Goal: Task Accomplishment & Management: Manage account settings

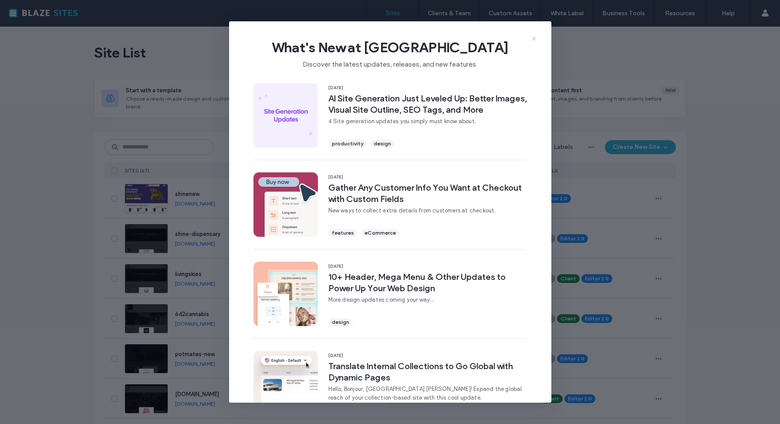
click at [535, 39] on icon at bounding box center [534, 38] width 7 height 7
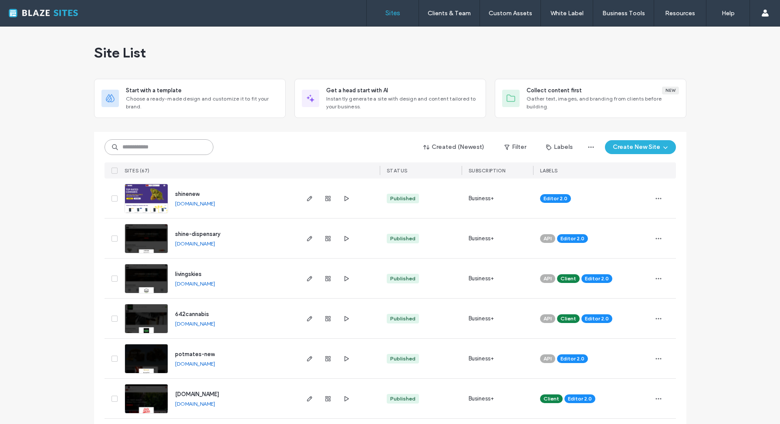
click at [183, 149] on input at bounding box center [159, 147] width 109 height 16
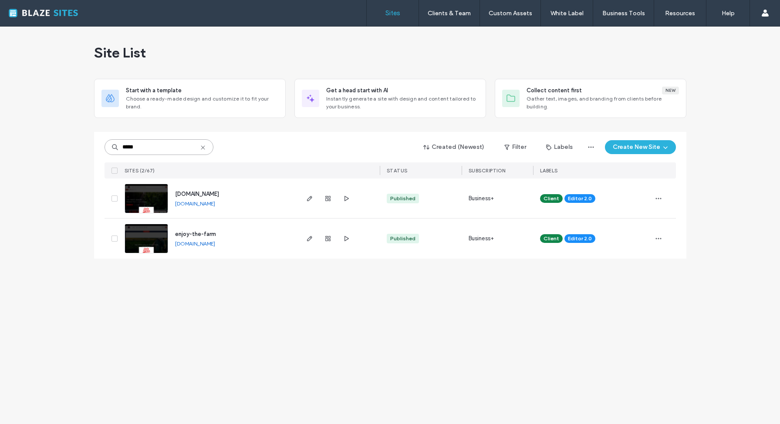
type input "*****"
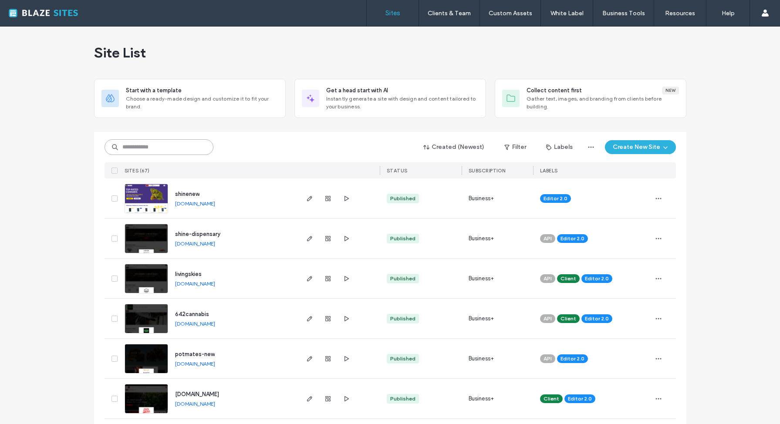
click at [172, 145] on input at bounding box center [159, 147] width 109 height 16
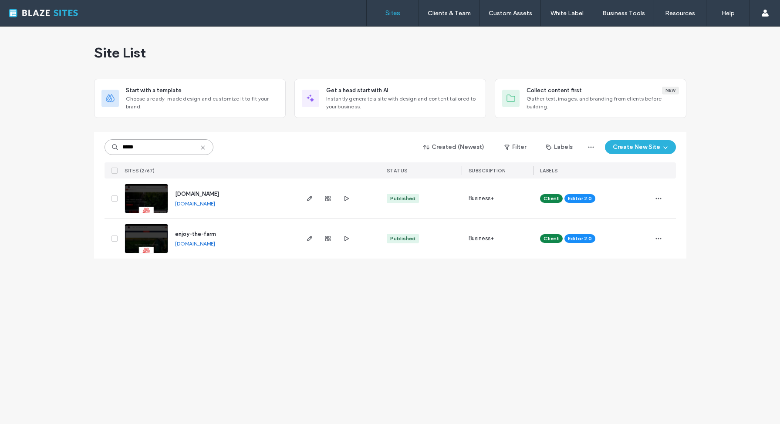
type input "*****"
click at [263, 176] on div "SITES (2/67)" at bounding box center [209, 170] width 176 height 16
click at [310, 239] on use "button" at bounding box center [309, 238] width 5 height 5
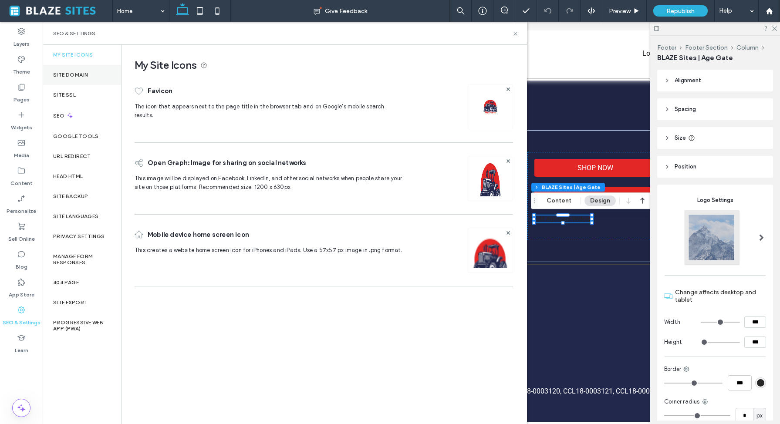
click at [84, 73] on label "Site Domain" at bounding box center [70, 75] width 35 height 6
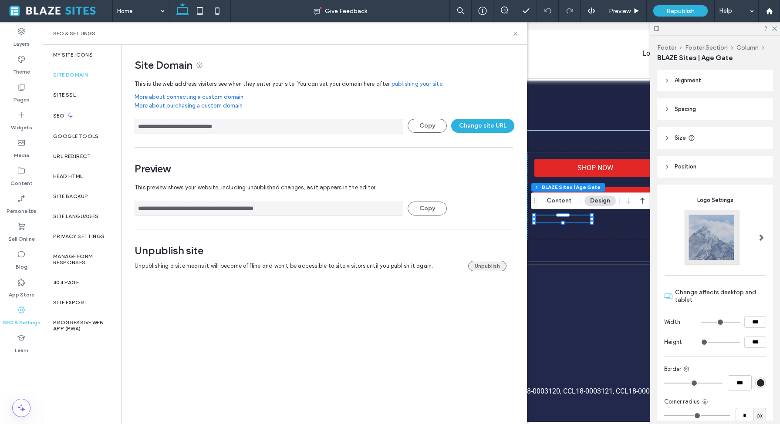
click at [484, 268] on button "Unpublish" at bounding box center [487, 266] width 38 height 10
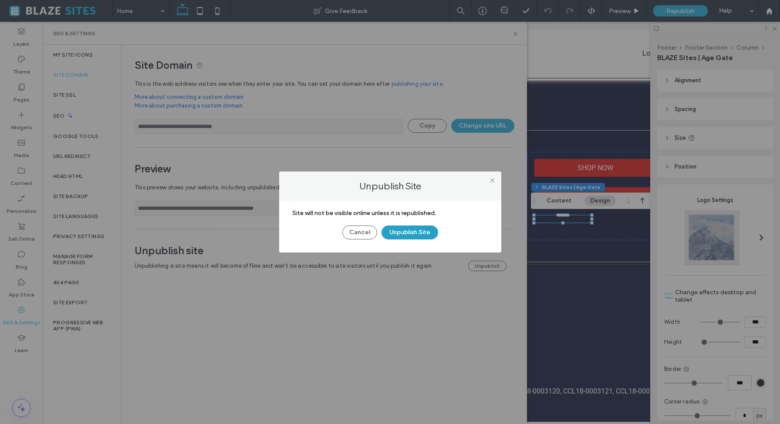
click at [400, 231] on button "Unpublish Site" at bounding box center [410, 233] width 57 height 14
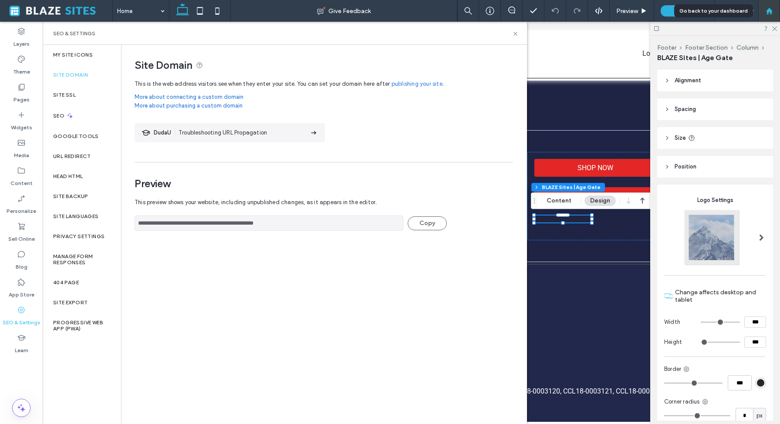
click at [770, 10] on use at bounding box center [769, 10] width 7 height 7
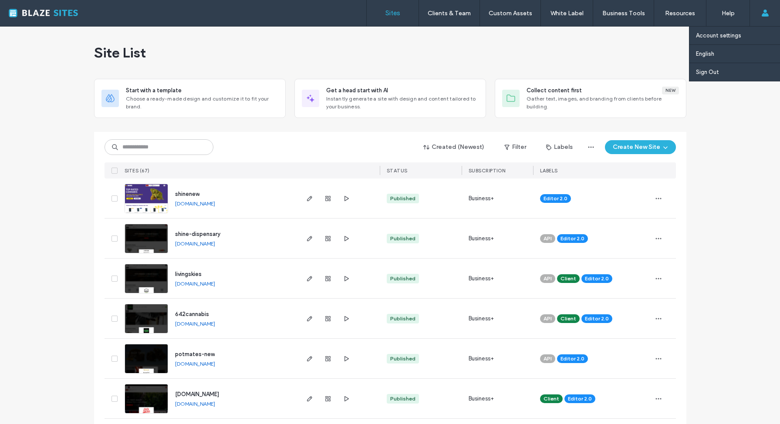
click at [767, 13] on icon at bounding box center [765, 13] width 7 height 7
click at [722, 37] on label "Account settings" at bounding box center [718, 35] width 45 height 7
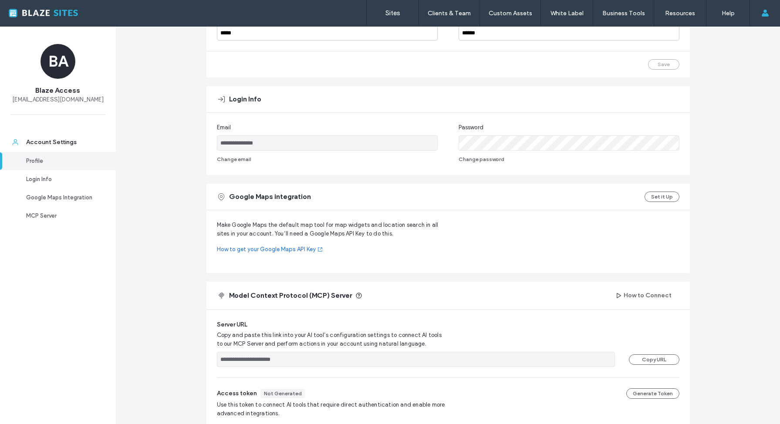
scroll to position [147, 0]
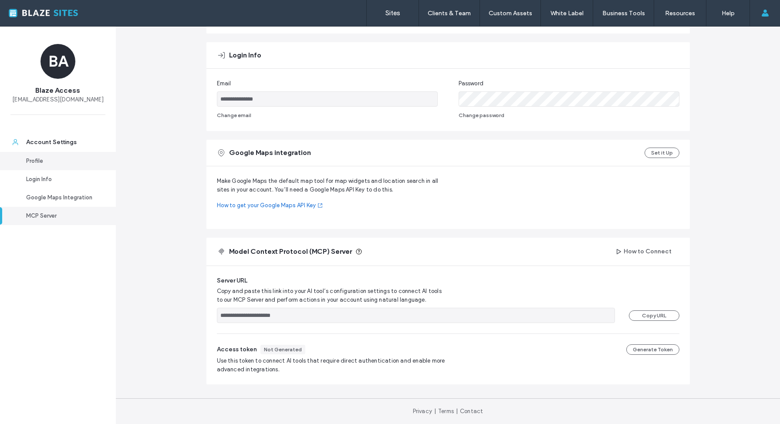
click at [41, 156] on link "Profile" at bounding box center [58, 161] width 116 height 18
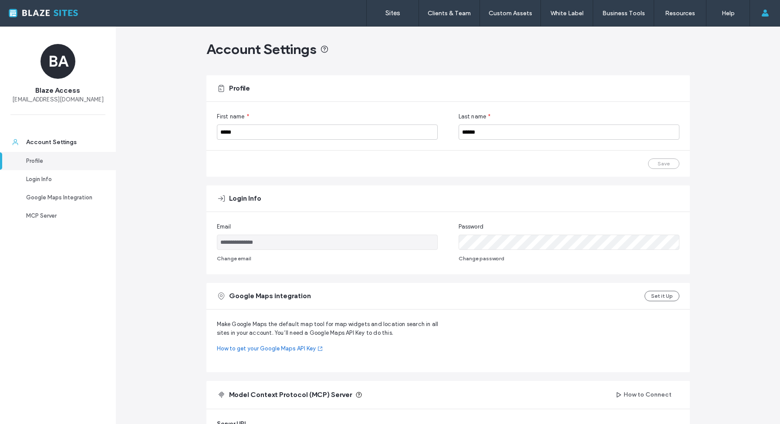
scroll to position [0, 0]
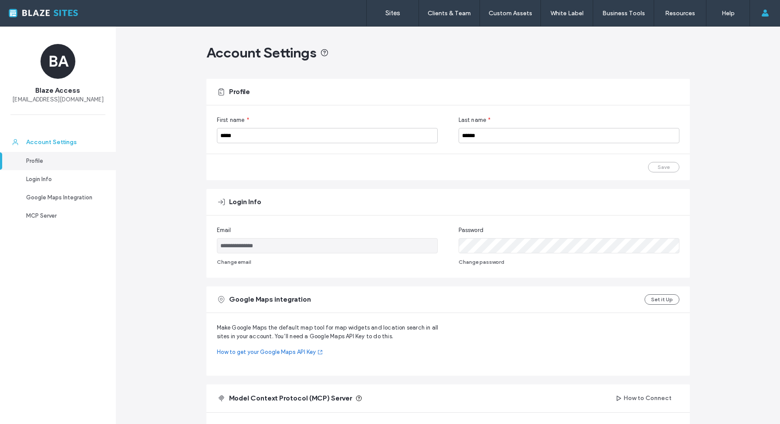
click at [79, 140] on div "Account Settings" at bounding box center [61, 142] width 71 height 9
click at [400, 6] on link "Sites" at bounding box center [393, 13] width 52 height 26
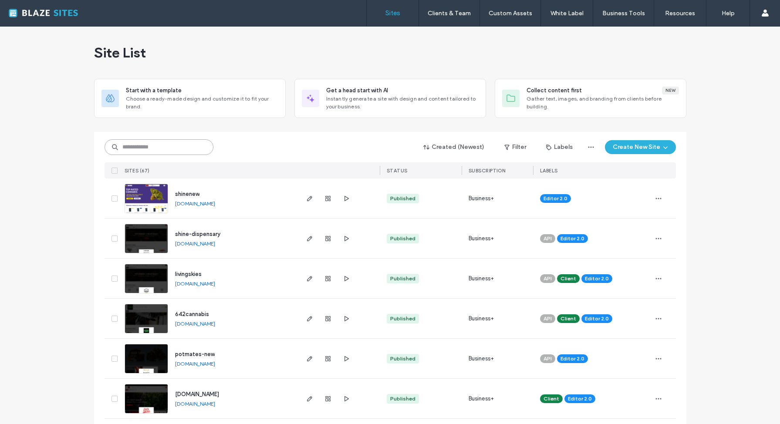
click at [152, 146] on input at bounding box center [159, 147] width 109 height 16
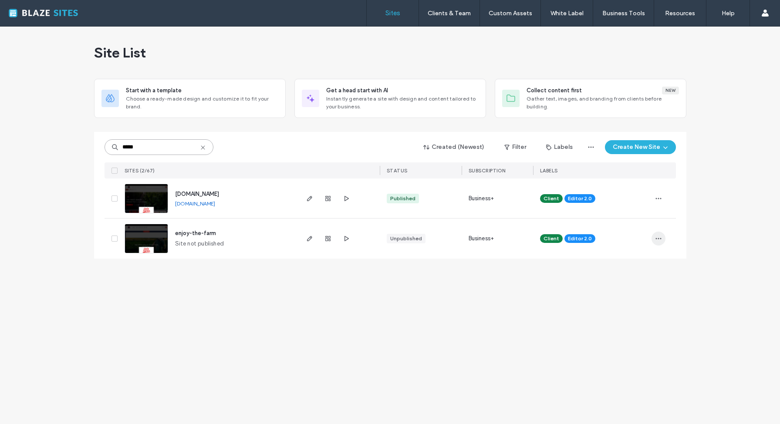
type input "*****"
click at [658, 240] on icon "button" at bounding box center [658, 238] width 7 height 7
click at [509, 284] on div "Site List Start with a template Choose a ready-made design and customize it to …" at bounding box center [390, 226] width 780 height 398
click at [661, 241] on icon "button" at bounding box center [658, 238] width 7 height 7
click at [627, 328] on span "Unassign Label" at bounding box center [624, 327] width 40 height 9
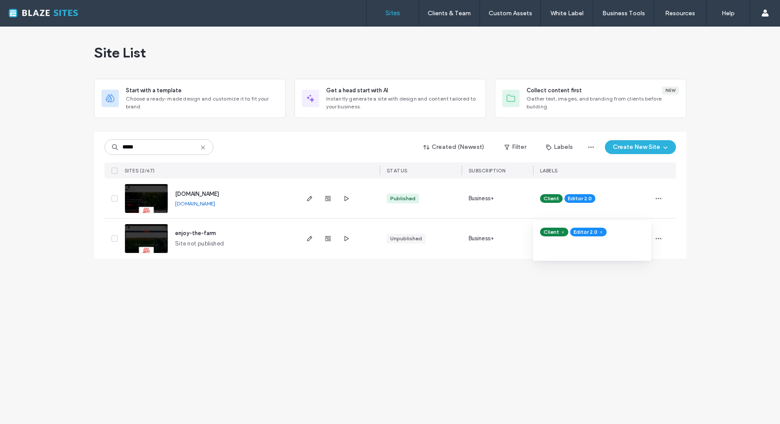
click at [563, 231] on icon at bounding box center [563, 232] width 4 height 4
click at [660, 234] on span "button" at bounding box center [659, 239] width 14 height 14
click at [274, 324] on div "Site List Start with a template Choose a ready-made design and customize it to …" at bounding box center [390, 226] width 780 height 398
